Goal: Task Accomplishment & Management: Use online tool/utility

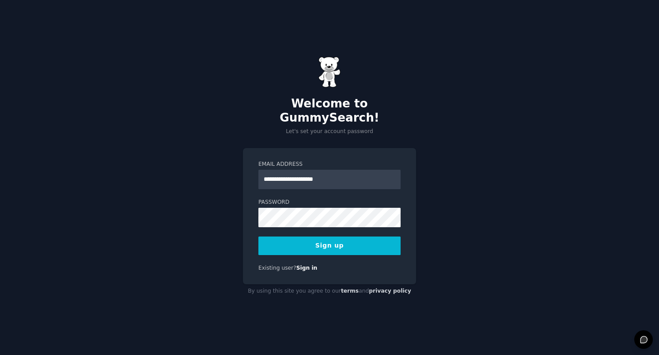
type input "**********"
click at [259, 236] on button "Sign up" at bounding box center [330, 245] width 142 height 19
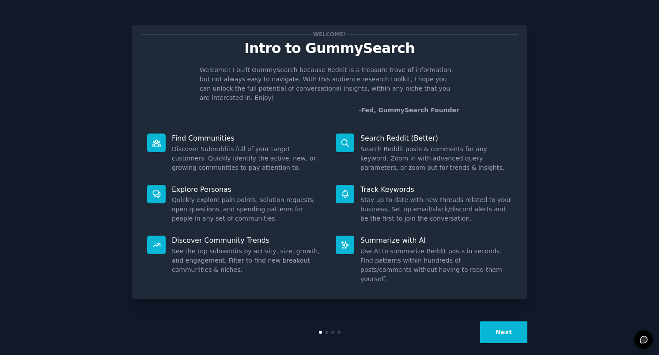
click at [498, 323] on button "Next" at bounding box center [503, 332] width 47 height 22
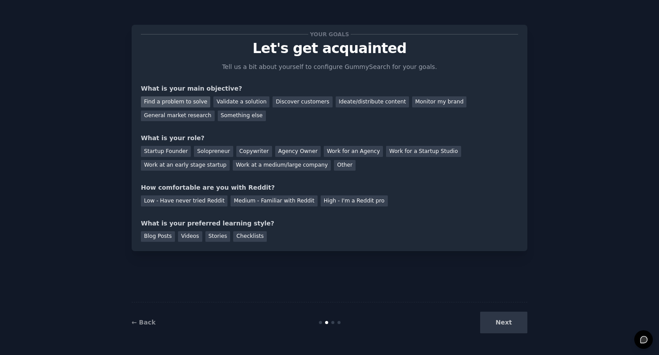
click at [196, 103] on div "Find a problem to solve" at bounding box center [175, 101] width 69 height 11
click at [201, 148] on div "Solopreneur" at bounding box center [213, 151] width 39 height 11
click at [289, 198] on div "Medium - Familiar with Reddit" at bounding box center [274, 200] width 87 height 11
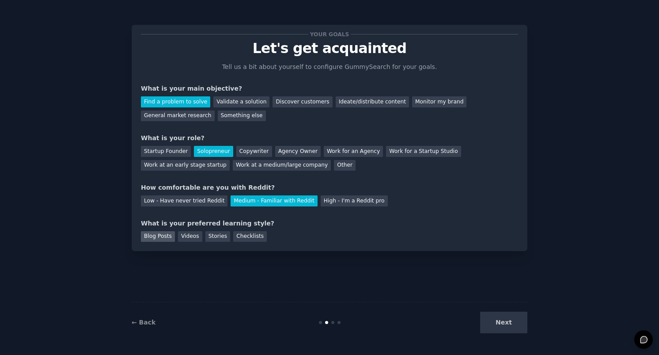
click at [163, 239] on div "Blog Posts" at bounding box center [158, 236] width 34 height 11
click at [183, 237] on div "Videos" at bounding box center [190, 236] width 24 height 11
click at [510, 324] on button "Next" at bounding box center [503, 323] width 47 height 22
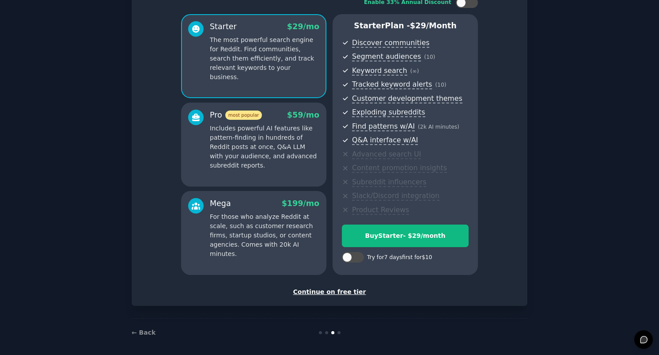
scroll to position [69, 0]
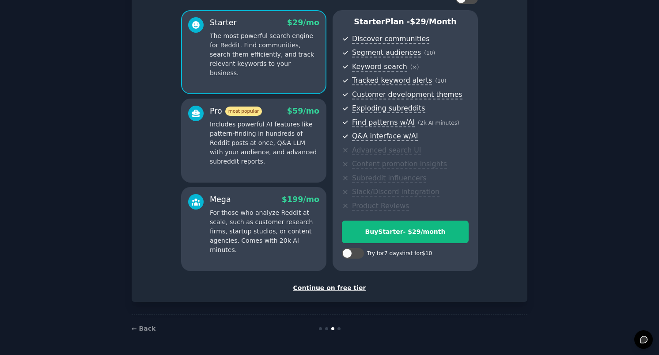
click at [355, 290] on div "Continue on free tier" at bounding box center [329, 287] width 377 height 9
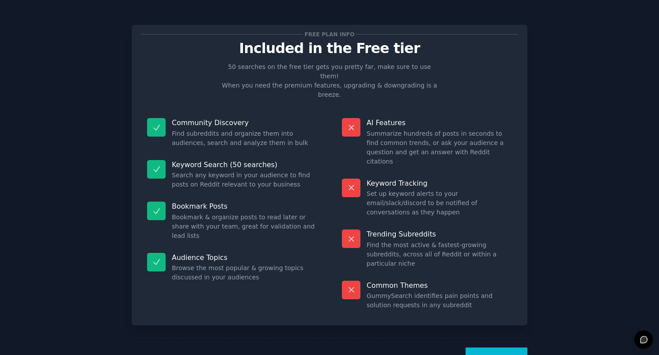
click at [497, 347] on button "Let's Go!" at bounding box center [497, 358] width 62 height 22
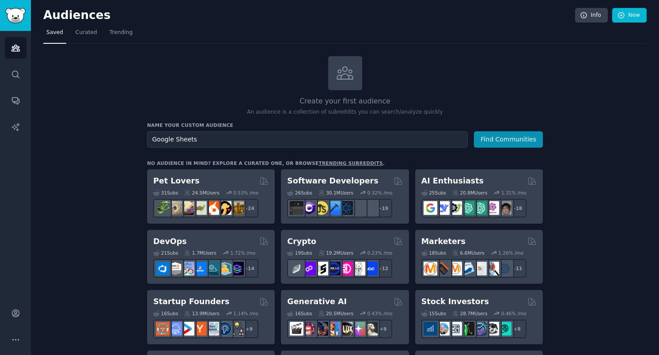
type input "Google Sheets"
click at [474, 131] on button "Find Communities" at bounding box center [508, 139] width 69 height 16
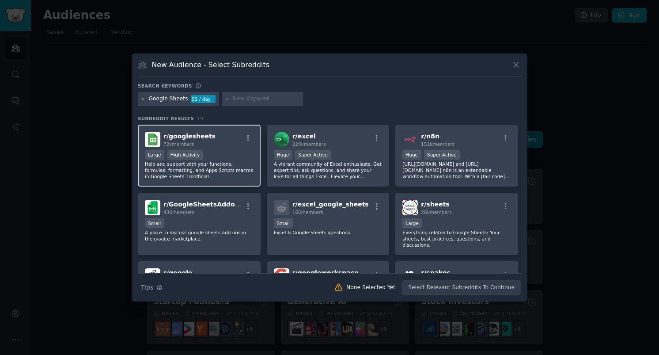
click at [234, 173] on p "Help and support with your functions, formulas, formatting, and Apps Scripts ma…" at bounding box center [199, 170] width 109 height 19
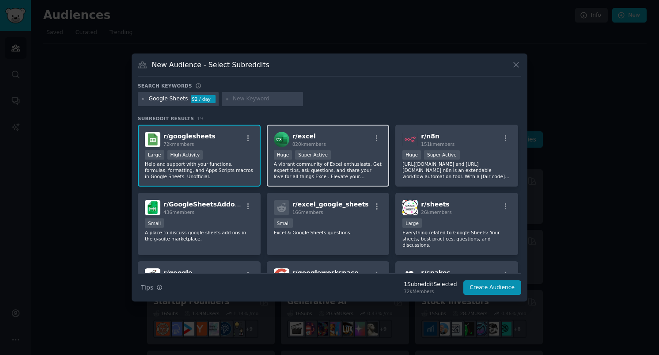
click at [293, 169] on p "A vibrant community of Excel enthusiasts. Get expert tips, ask questions, and s…" at bounding box center [328, 170] width 109 height 19
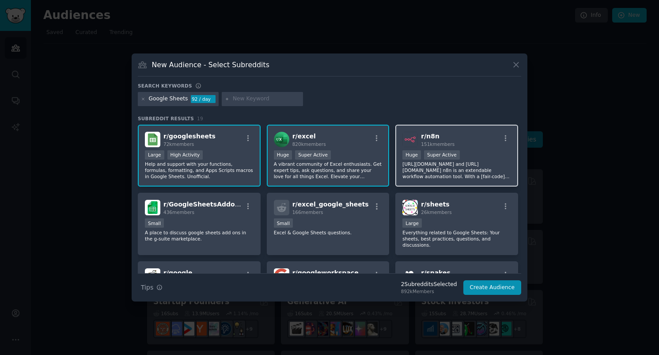
click at [421, 170] on p "[URL][DOMAIN_NAME] and [URL][DOMAIN_NAME] n8n is an extendable workflow automat…" at bounding box center [457, 170] width 109 height 19
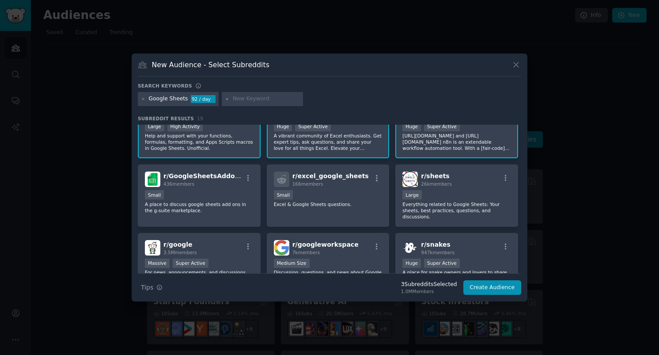
scroll to position [33, 0]
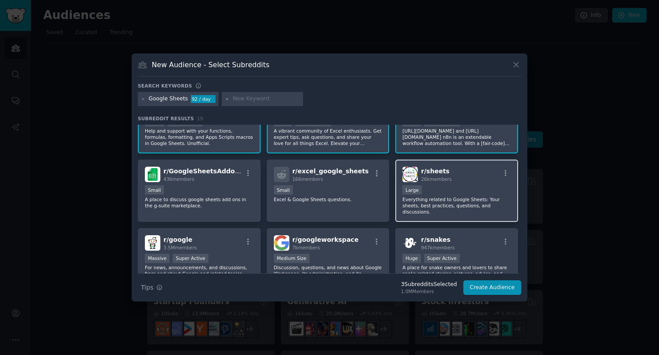
click at [433, 202] on p "Everything related to Google Sheets: Your sheets, best practices, questions, an…" at bounding box center [457, 205] width 109 height 19
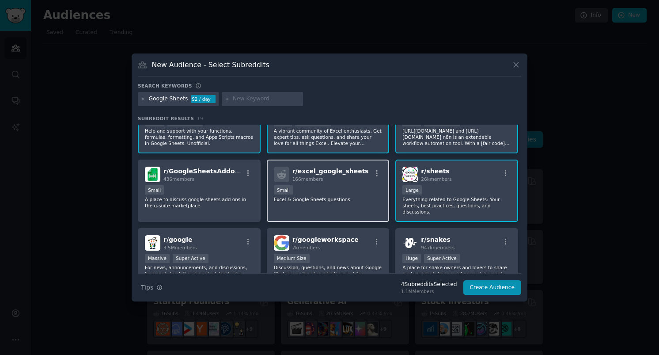
click at [353, 199] on p "Excel & Google Sheets questions." at bounding box center [328, 199] width 109 height 6
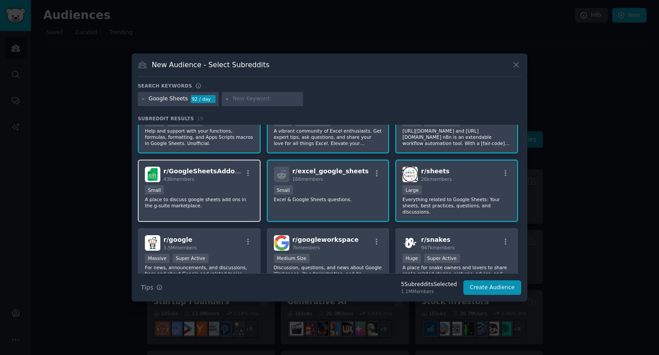
click at [236, 206] on p "A place to discuss google sheets add ons in the g-suite marketplace." at bounding box center [199, 202] width 109 height 12
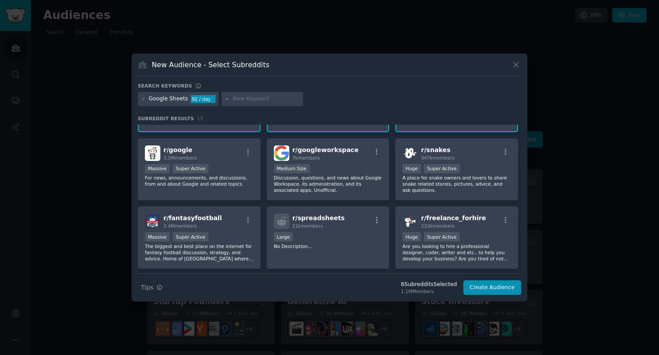
scroll to position [124, 0]
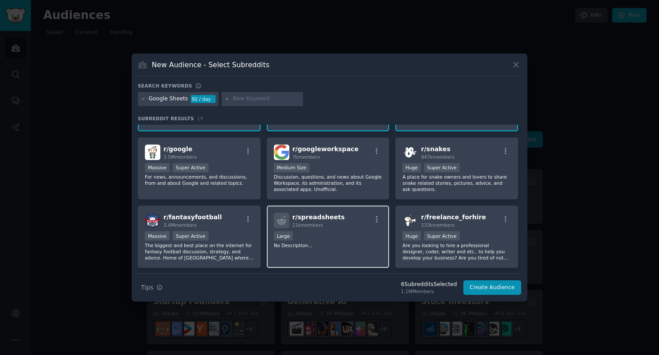
click at [340, 251] on div "r/ spreadsheets 21k members Large No Description..." at bounding box center [328, 237] width 123 height 62
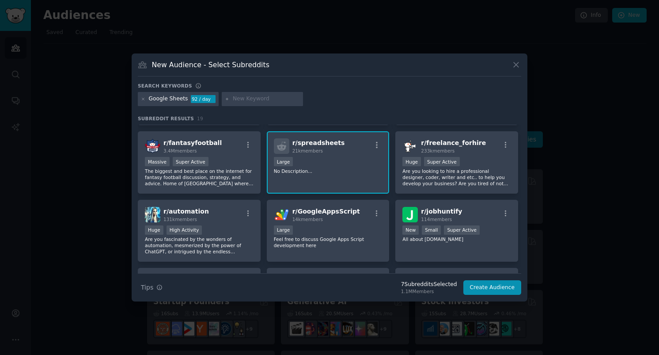
scroll to position [205, 0]
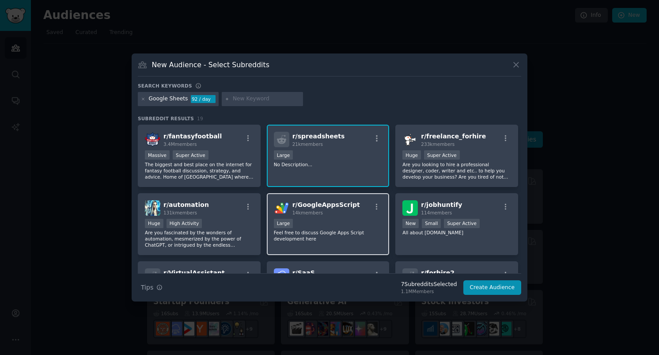
click at [327, 240] on p "Feel free to discuss Google Apps Script development here" at bounding box center [328, 235] width 109 height 12
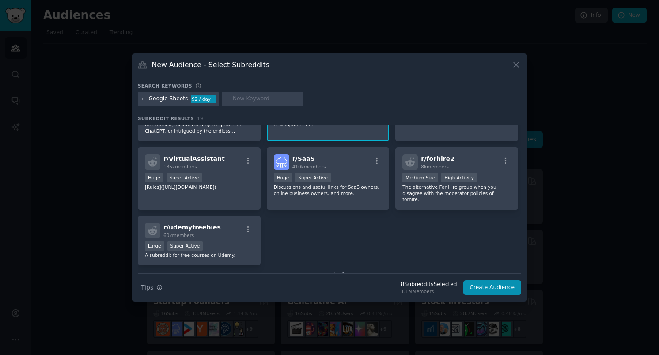
scroll to position [335, 0]
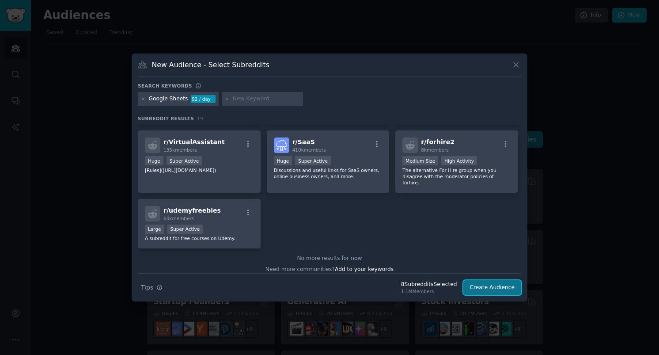
click at [487, 287] on button "Create Audience" at bounding box center [493, 287] width 58 height 15
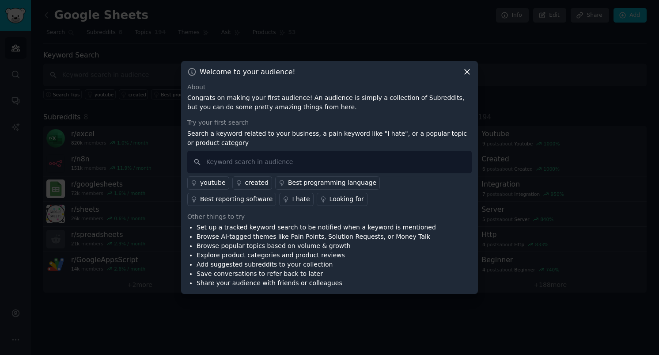
click at [292, 198] on div "I hate" at bounding box center [301, 198] width 18 height 9
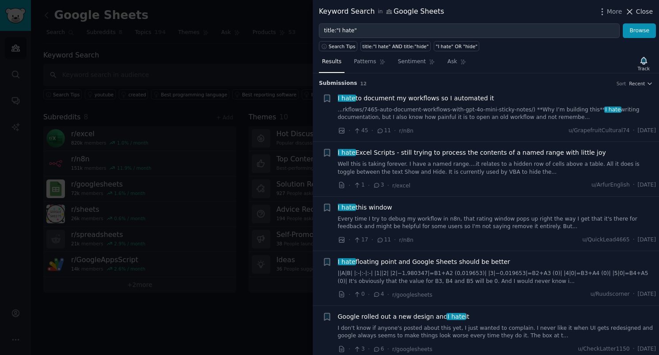
click at [639, 10] on span "Close" at bounding box center [644, 11] width 17 height 9
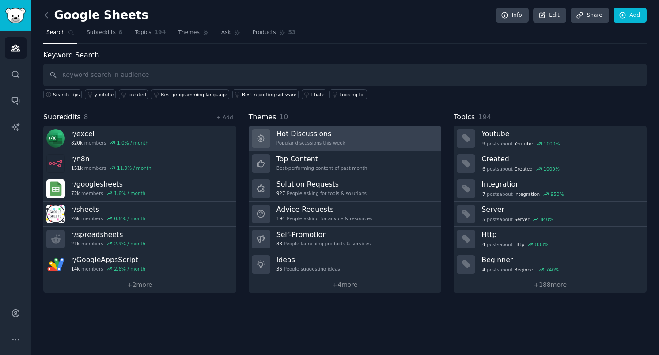
click at [327, 141] on div "Popular discussions this week" at bounding box center [311, 143] width 69 height 6
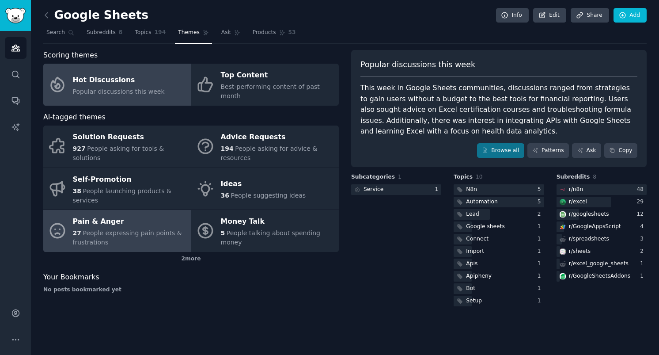
click at [137, 215] on div "Pain & Anger" at bounding box center [130, 222] width 114 height 14
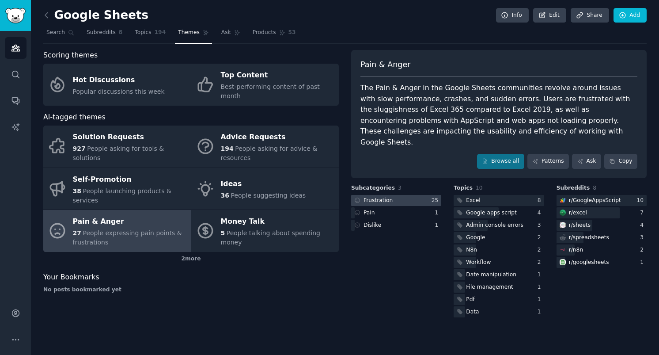
click at [388, 197] on div "Frustration" at bounding box center [378, 201] width 29 height 8
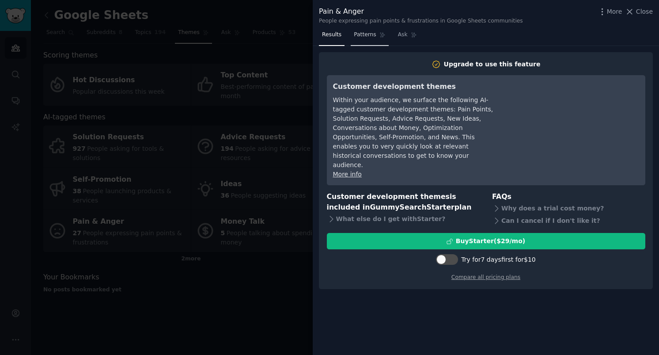
click at [357, 34] on span "Patterns" at bounding box center [365, 35] width 22 height 8
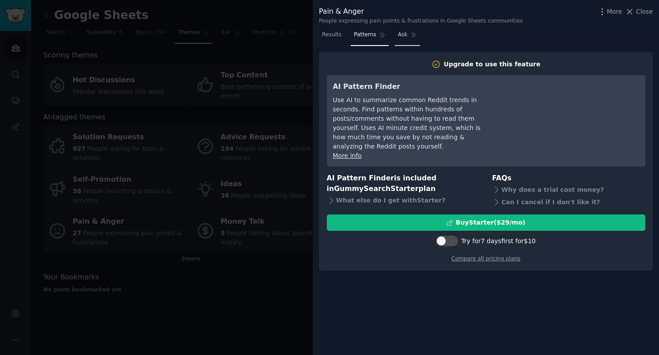
click at [395, 35] on link "Ask" at bounding box center [407, 37] width 25 height 18
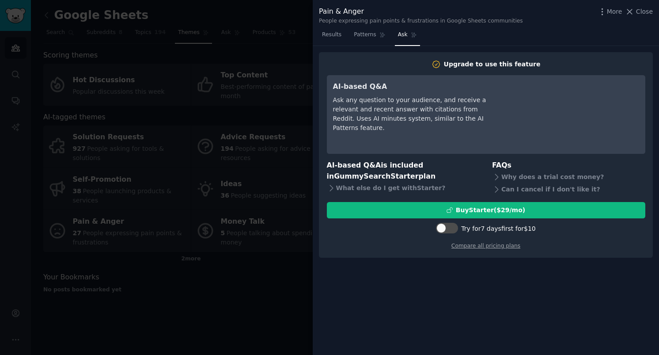
click at [276, 275] on div at bounding box center [329, 177] width 659 height 355
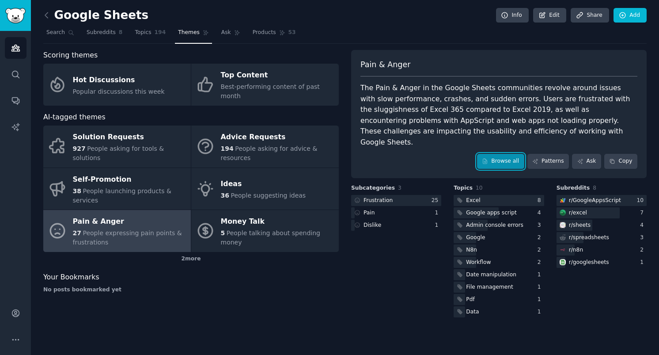
click at [498, 154] on link "Browse all" at bounding box center [500, 161] width 47 height 15
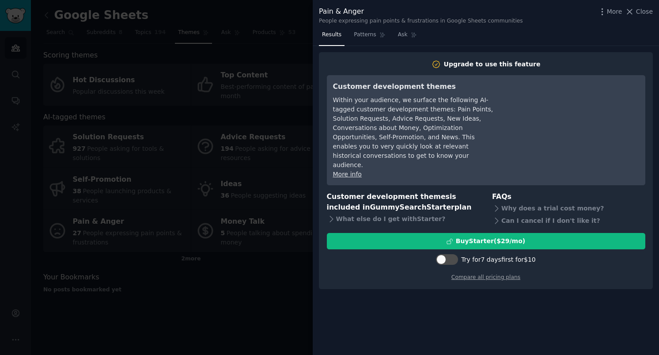
click at [280, 253] on div at bounding box center [329, 177] width 659 height 355
